Goal: Task Accomplishment & Management: Use online tool/utility

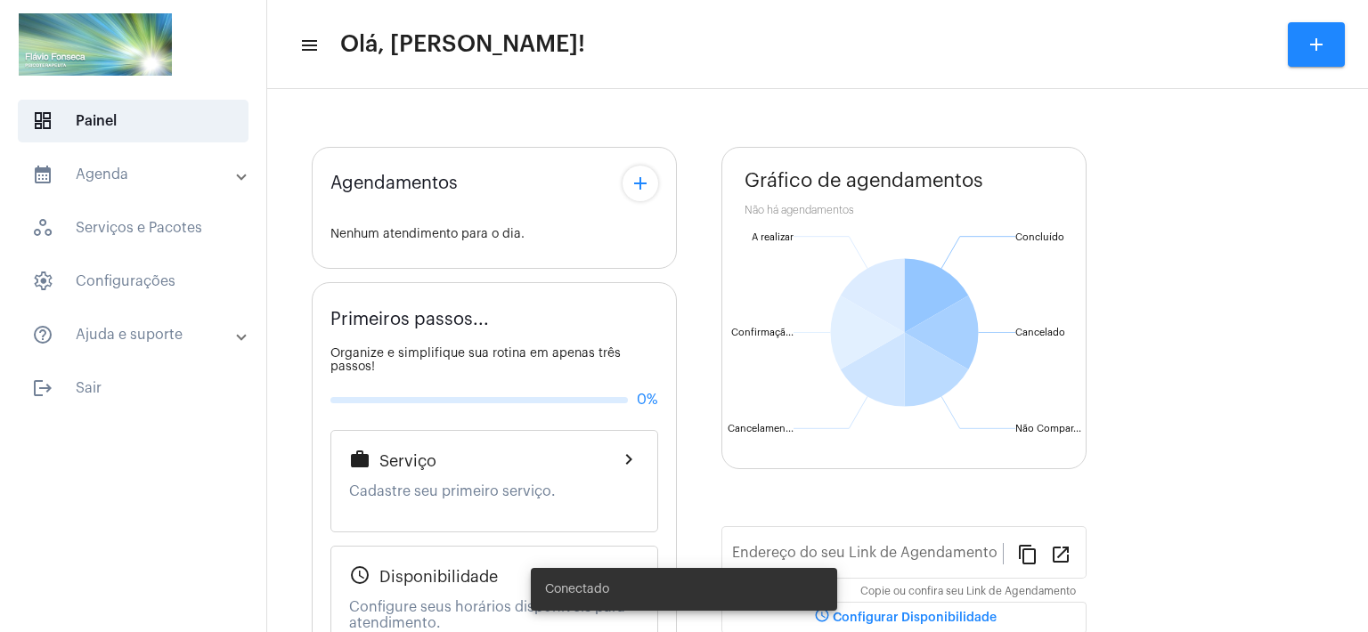
type input "[URL][DOMAIN_NAME]"
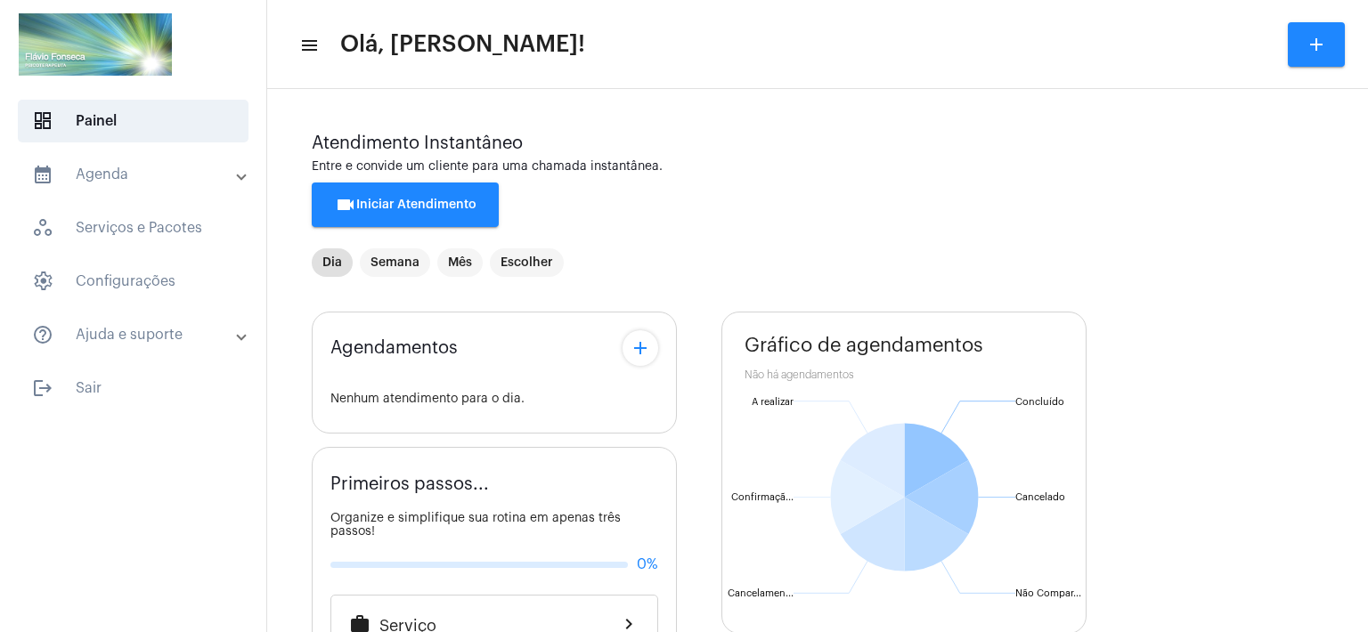
click at [703, 534] on div "Agendamentos add Nenhum atendimento para o dia. Primeiros passos... Organize e …" at bounding box center [818, 643] width 1012 height 690
click at [428, 200] on span "videocam Iniciar Atendimento" at bounding box center [406, 205] width 142 height 12
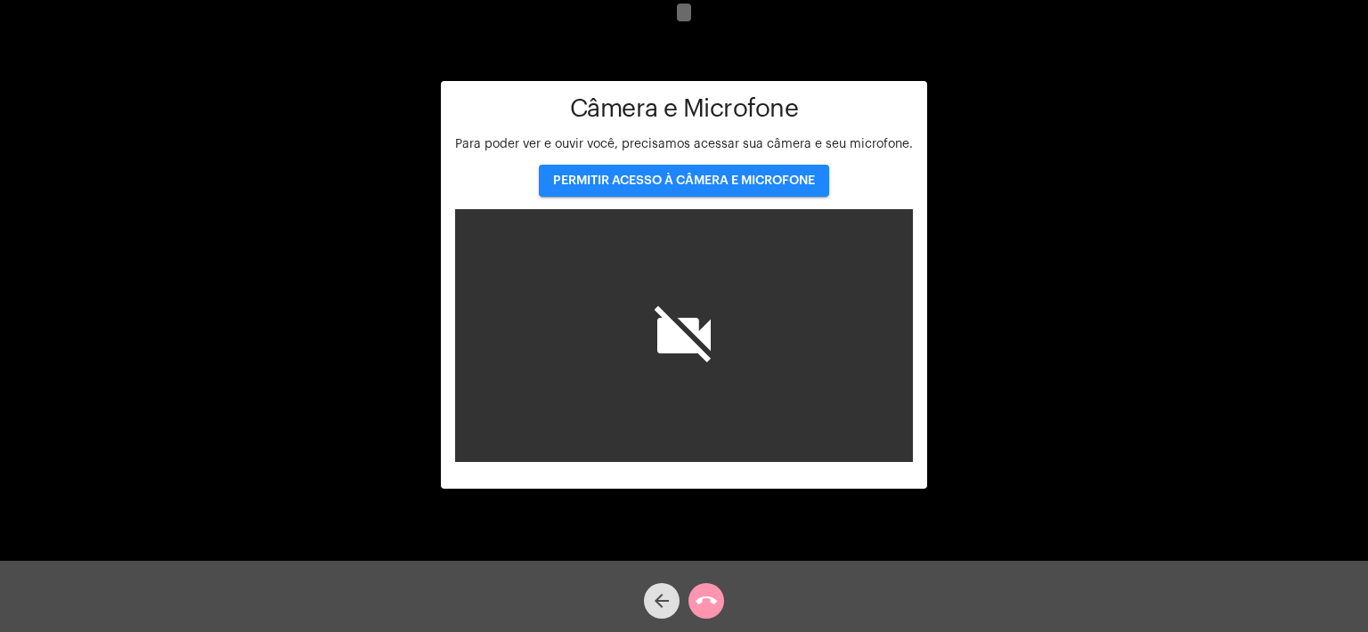
click at [663, 179] on span "PERMITIR ACESSO À CÂMERA E MICROFONE" at bounding box center [684, 181] width 262 height 12
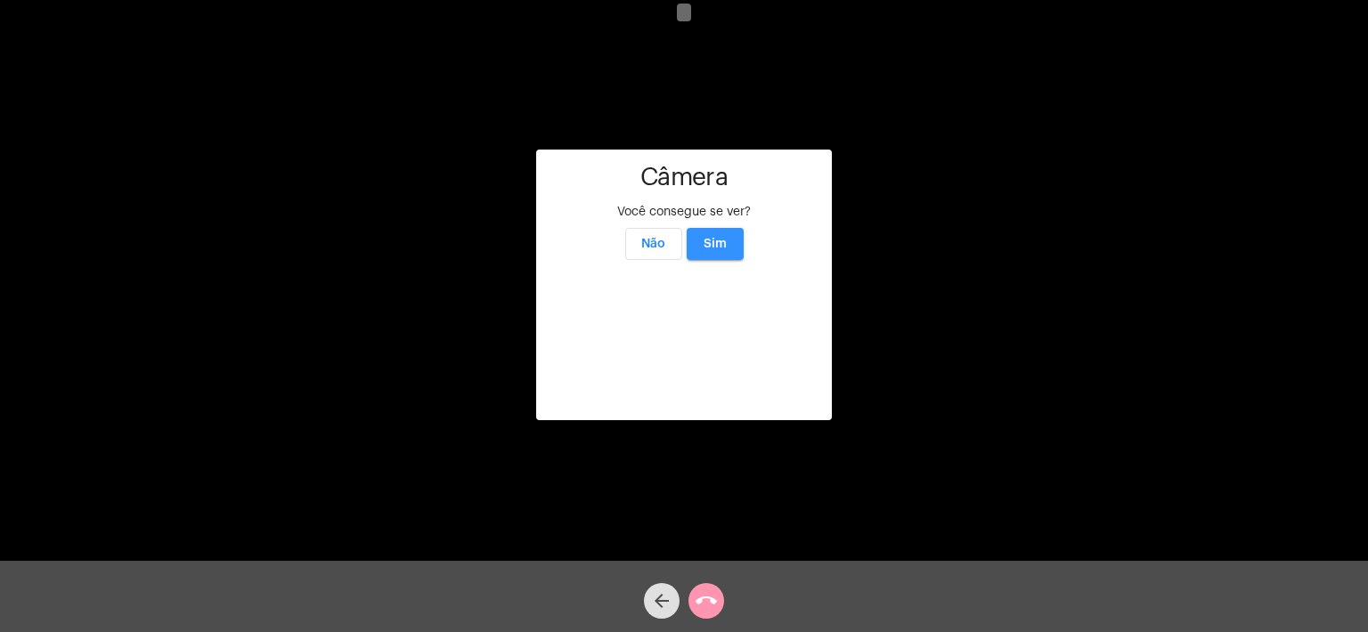
click at [724, 238] on span "Sim" at bounding box center [715, 244] width 23 height 12
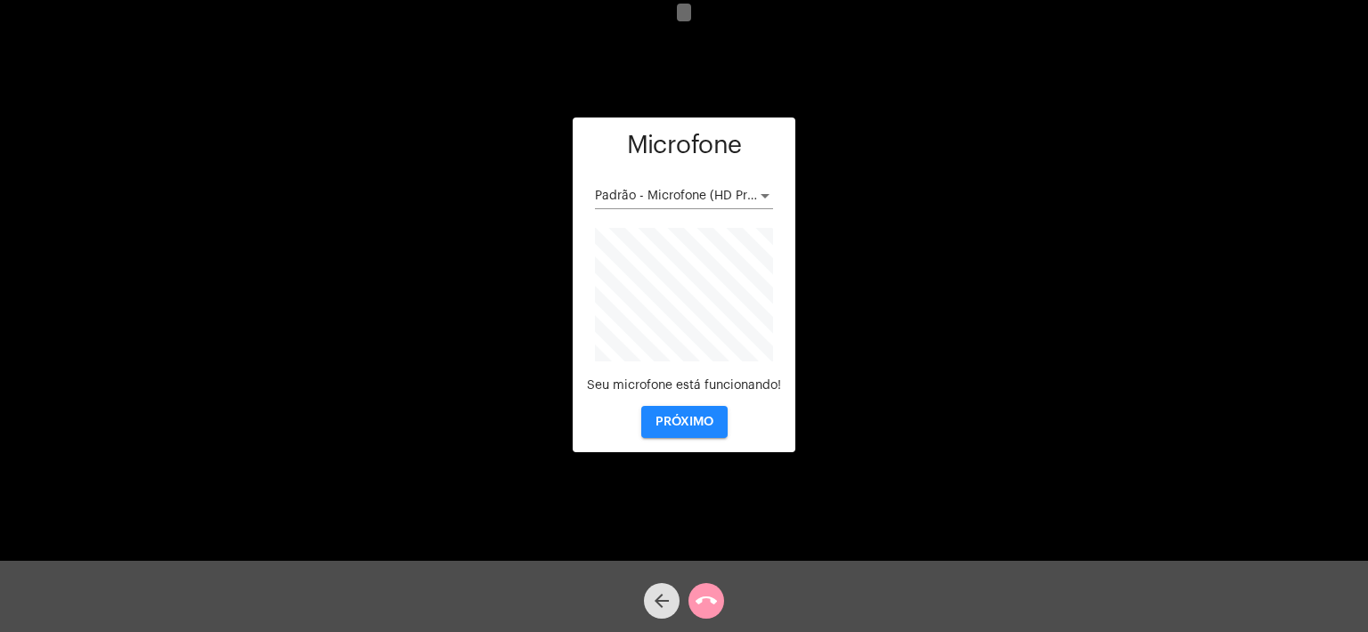
click at [677, 418] on span "PRÓXIMO" at bounding box center [685, 422] width 58 height 12
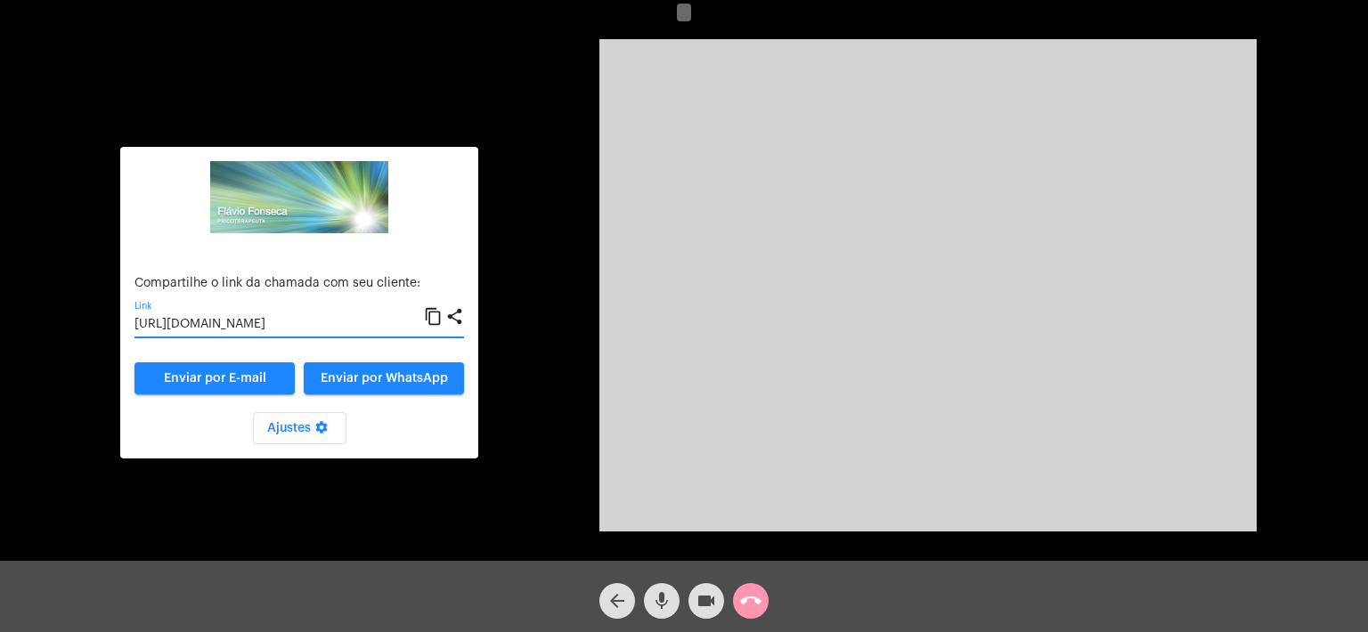
click at [298, 322] on input "[URL][DOMAIN_NAME]" at bounding box center [279, 325] width 289 height 14
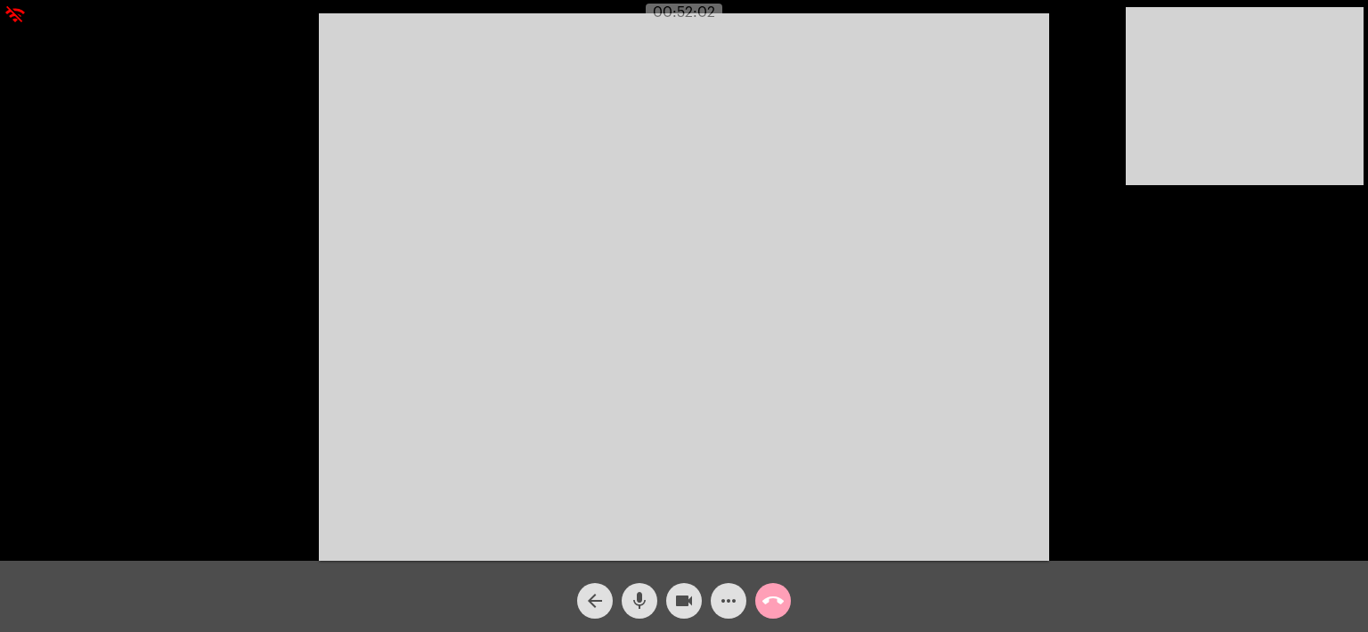
click at [780, 604] on mat-icon "call_end" at bounding box center [772, 601] width 21 height 21
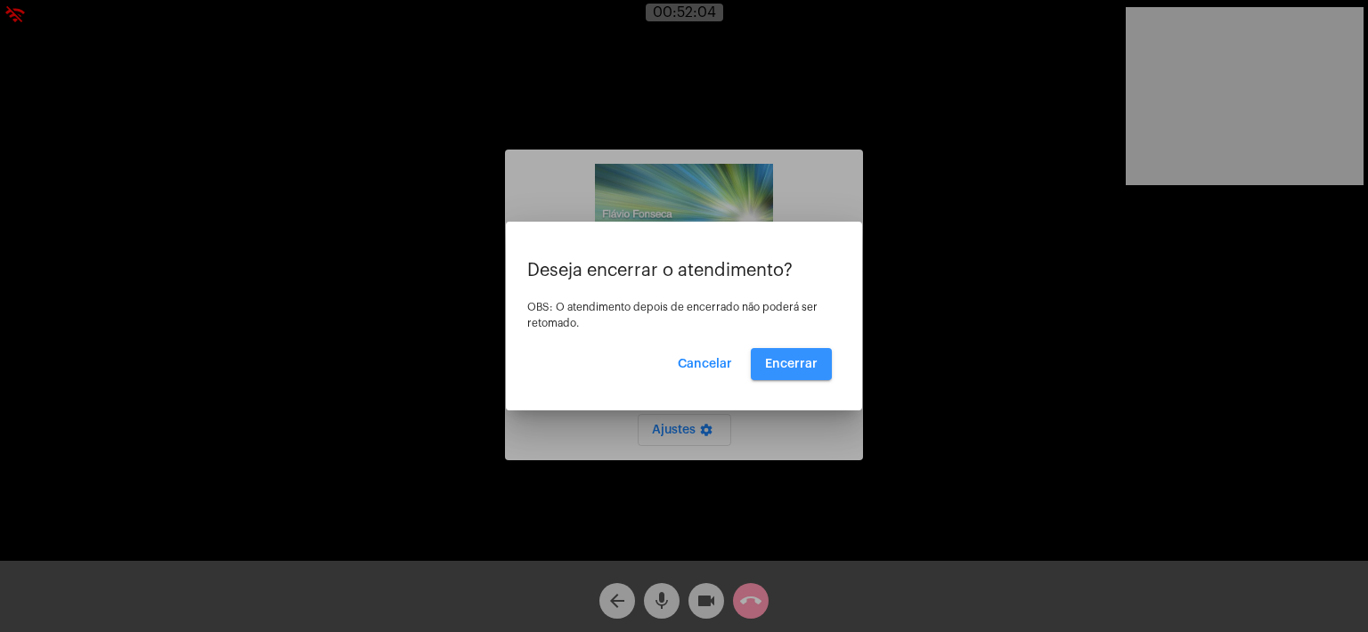
click at [787, 363] on span "Encerrar" at bounding box center [791, 364] width 53 height 12
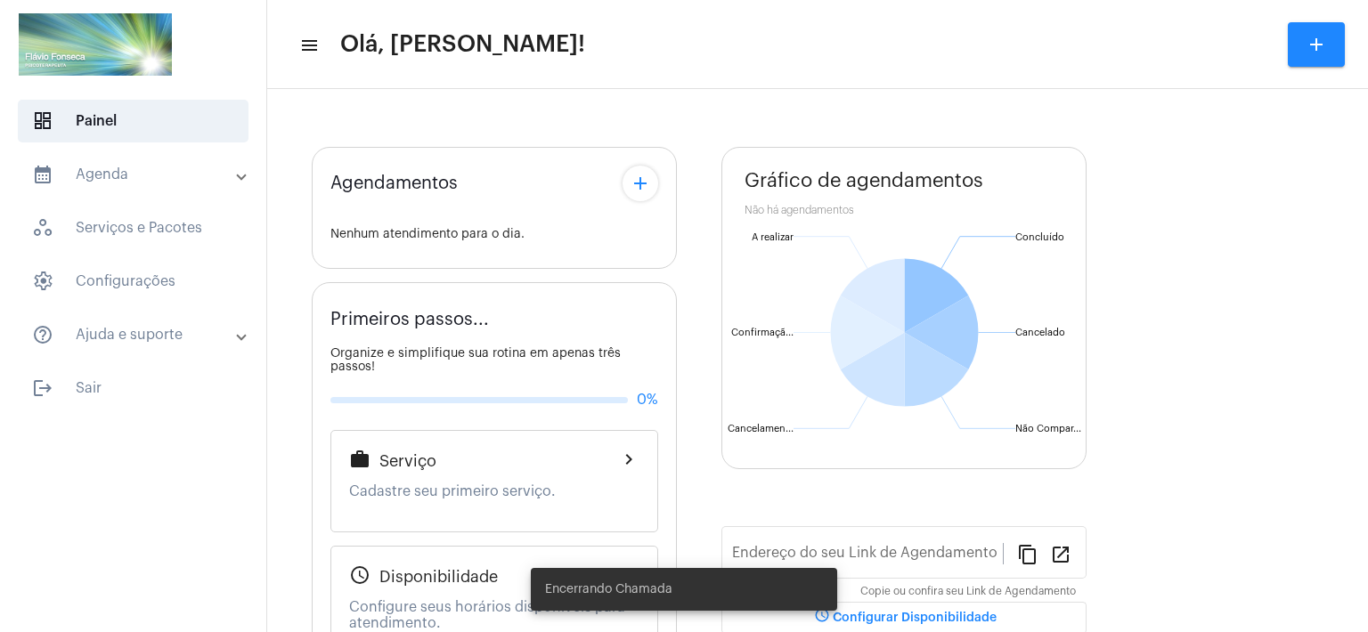
type input "[URL][DOMAIN_NAME]"
